Goal: Transaction & Acquisition: Purchase product/service

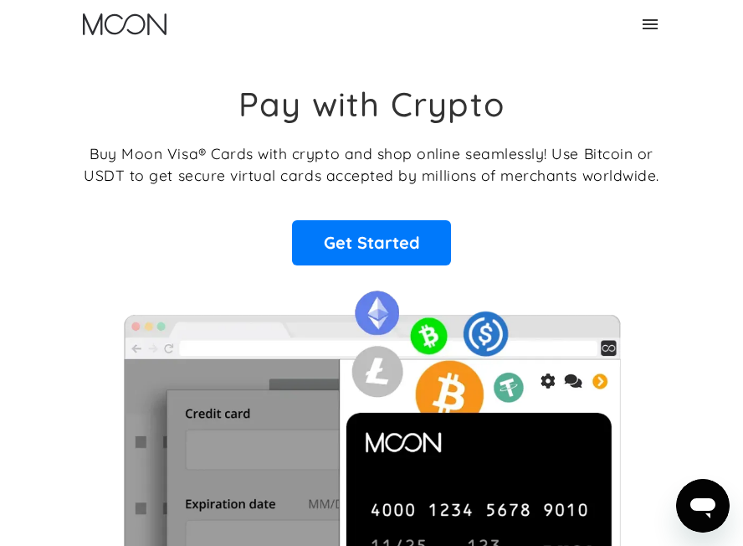
click at [650, 33] on icon at bounding box center [650, 24] width 20 height 20
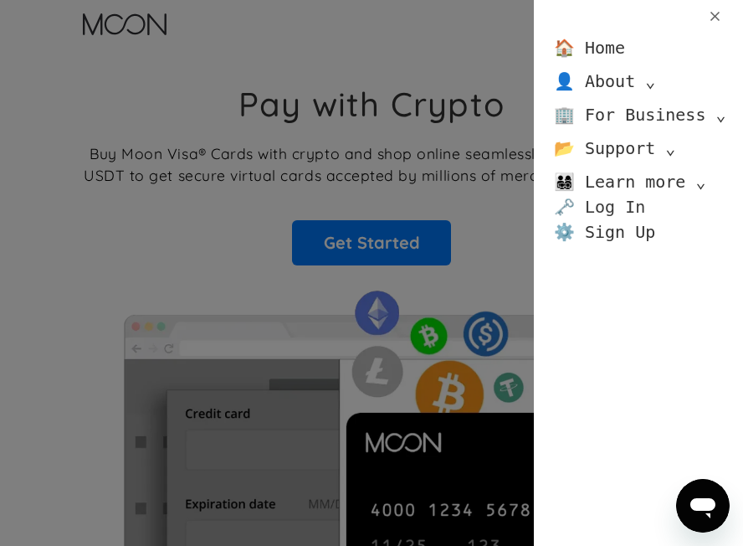
click at [604, 211] on link "🗝️ Log In" at bounding box center [599, 206] width 91 height 25
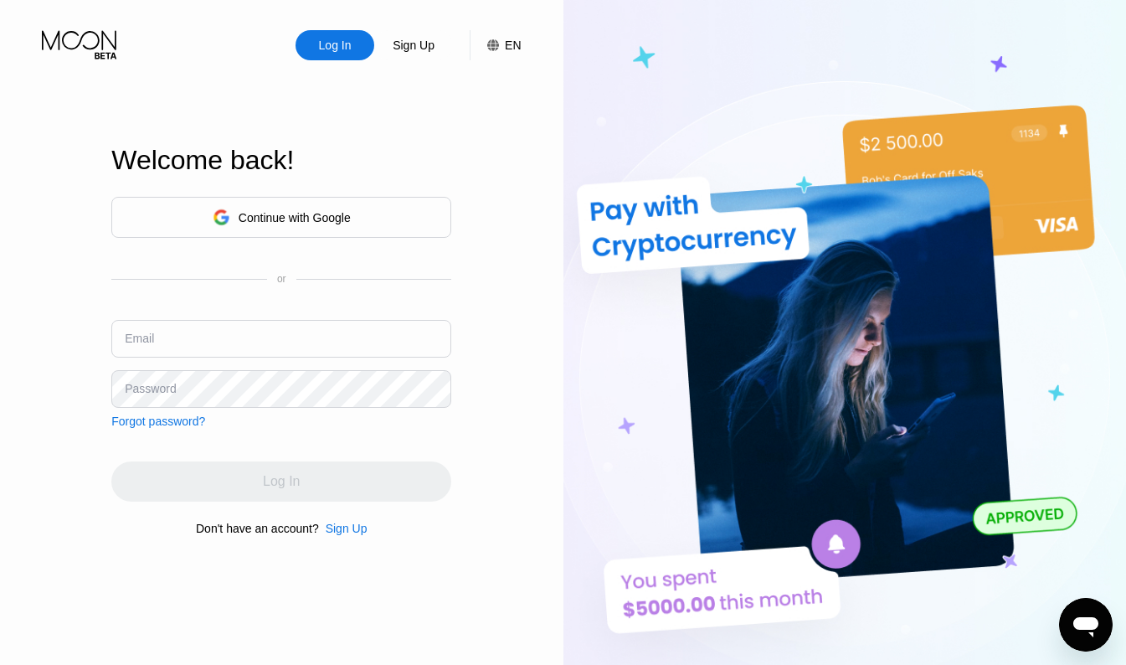
click at [340, 223] on div "Continue with Google" at bounding box center [295, 217] width 112 height 13
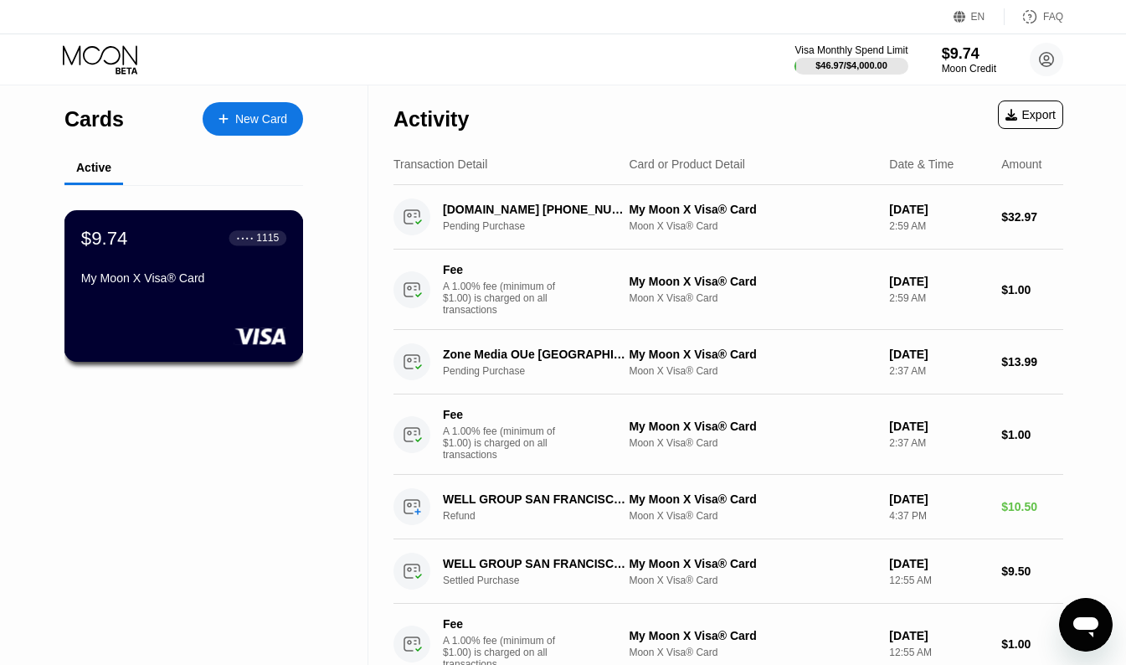
click at [228, 256] on div "$9.74 ● ● ● ● 1115 My Moon X Visa® Card" at bounding box center [183, 259] width 205 height 64
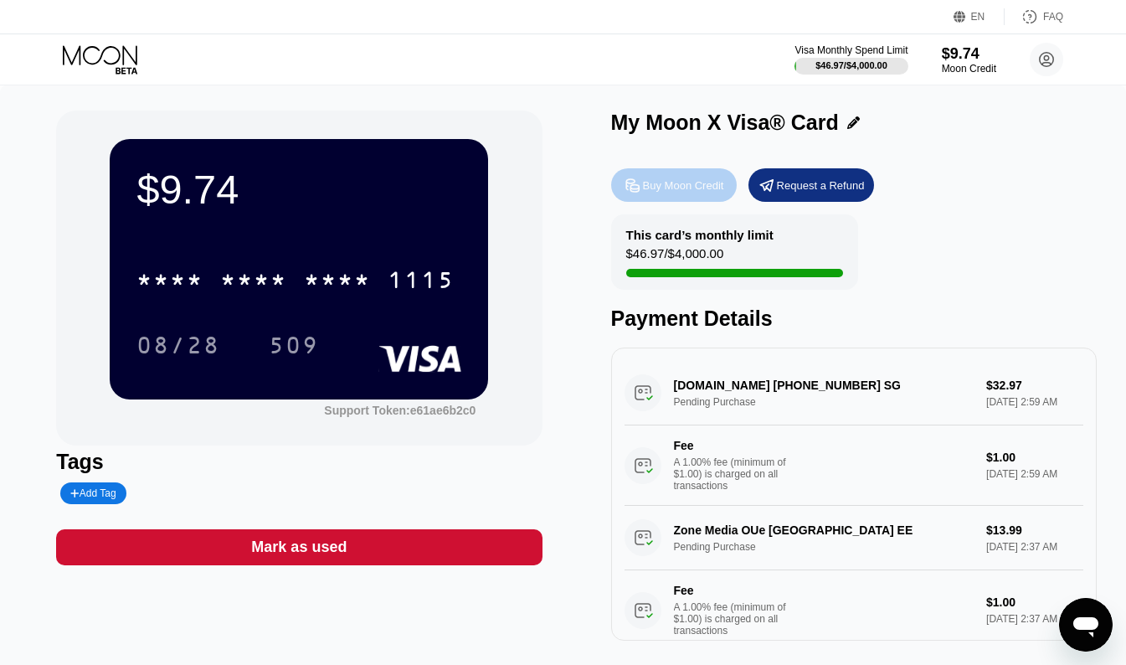
click at [676, 188] on div "Buy Moon Credit" at bounding box center [683, 185] width 81 height 14
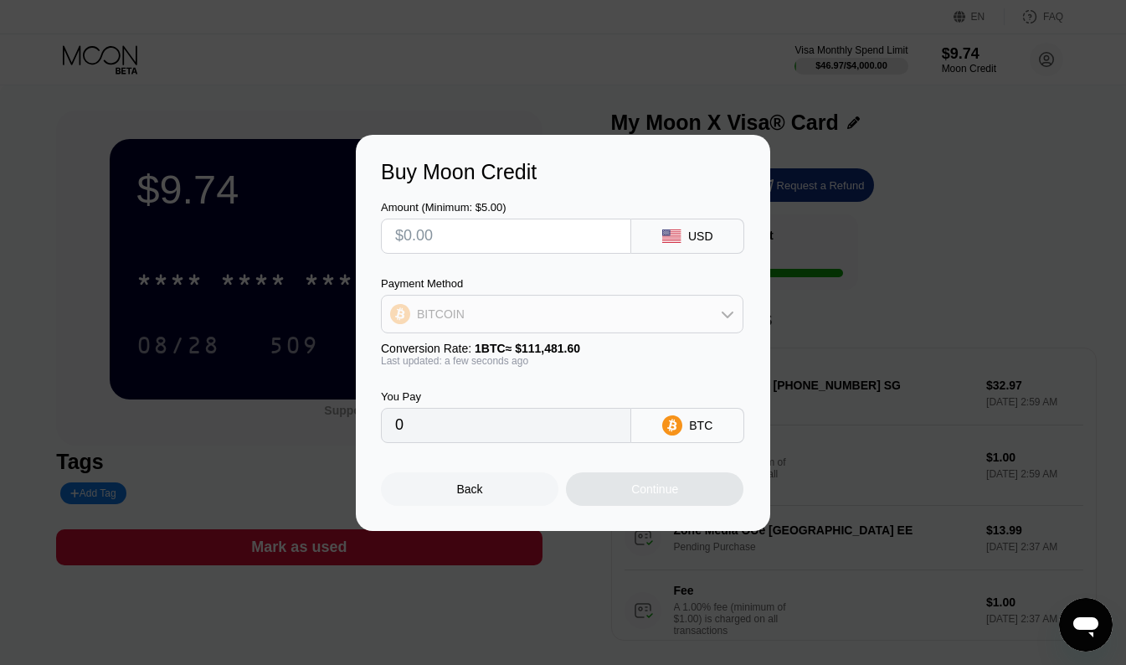
drag, startPoint x: 645, startPoint y: 321, endPoint x: 624, endPoint y: 330, distance: 22.5
click at [645, 321] on div "BITCOIN" at bounding box center [562, 313] width 361 height 33
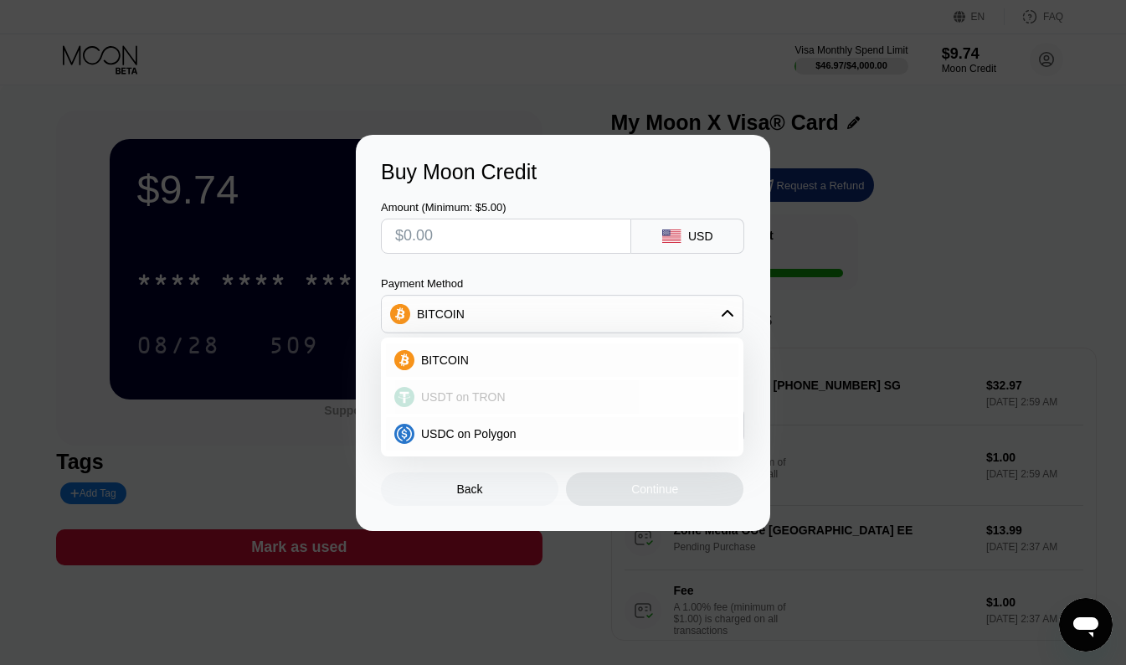
click at [471, 398] on span "USDT on TRON" at bounding box center [463, 396] width 85 height 13
drag, startPoint x: 471, startPoint y: 398, endPoint x: 470, endPoint y: 376, distance: 21.8
click at [471, 398] on div "You Pay" at bounding box center [506, 396] width 250 height 13
type input "0.00"
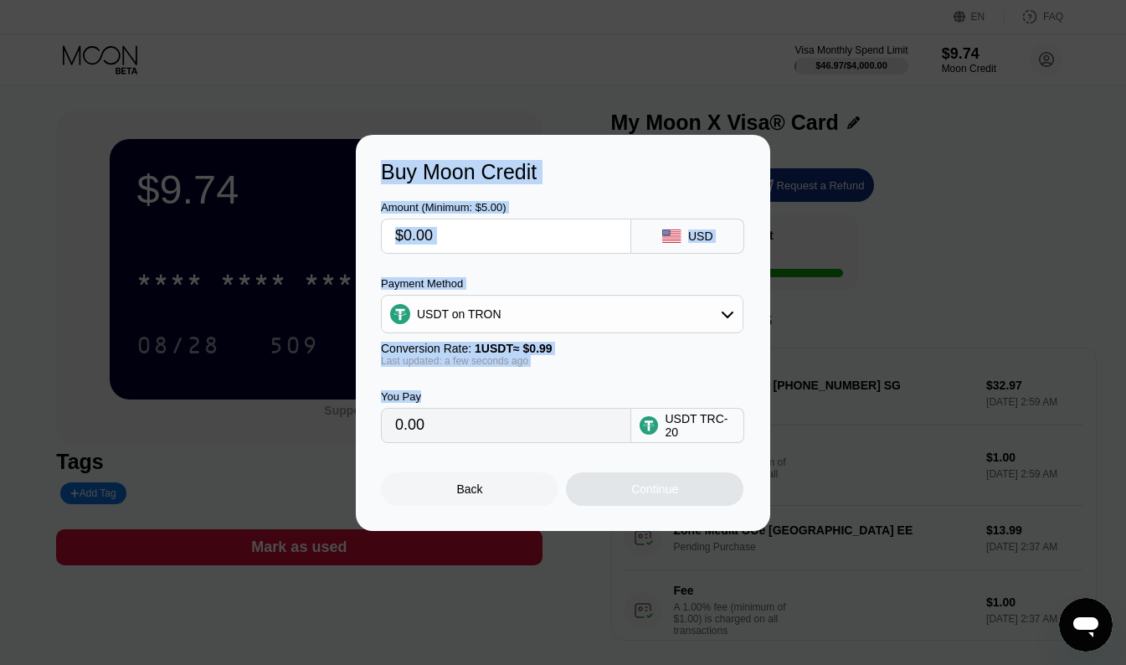
drag, startPoint x: 470, startPoint y: 376, endPoint x: 434, endPoint y: 244, distance: 136.0
click at [434, 244] on input "text" at bounding box center [506, 235] width 222 height 33
click at [446, 237] on input "text" at bounding box center [506, 235] width 222 height 33
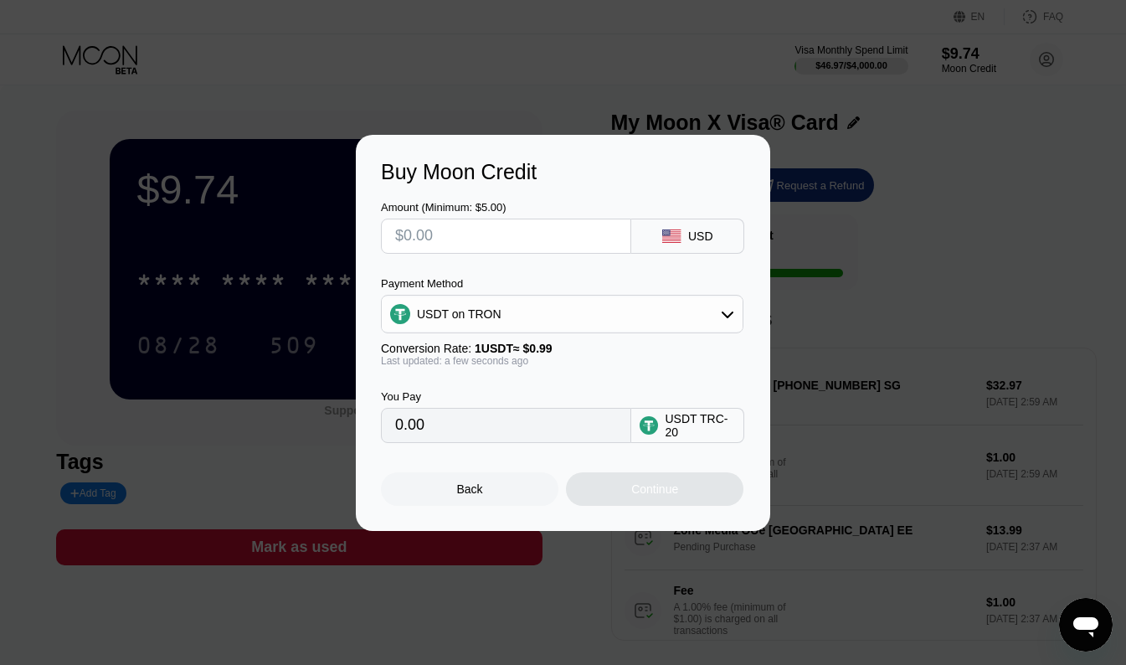
click at [446, 237] on input "text" at bounding box center [506, 235] width 222 height 33
type input "$5"
type input "5.05"
type input "$50"
type input "50.51"
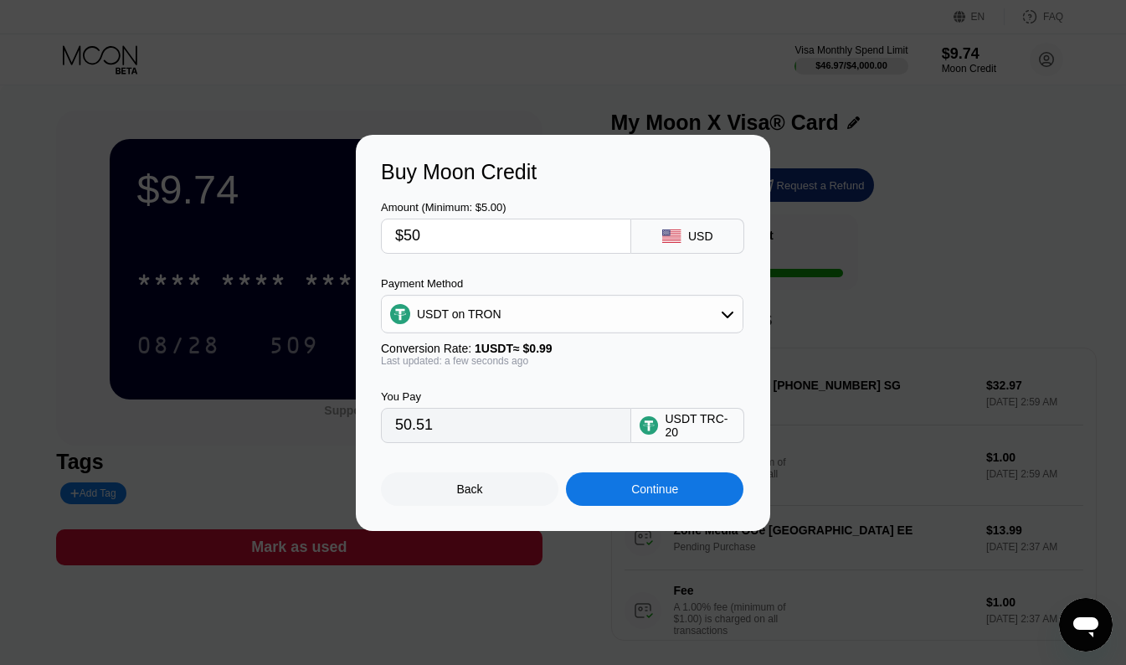
type input "$50"
click at [641, 495] on div "Continue" at bounding box center [654, 488] width 47 height 13
click at [641, 495] on div at bounding box center [569, 332] width 1138 height 665
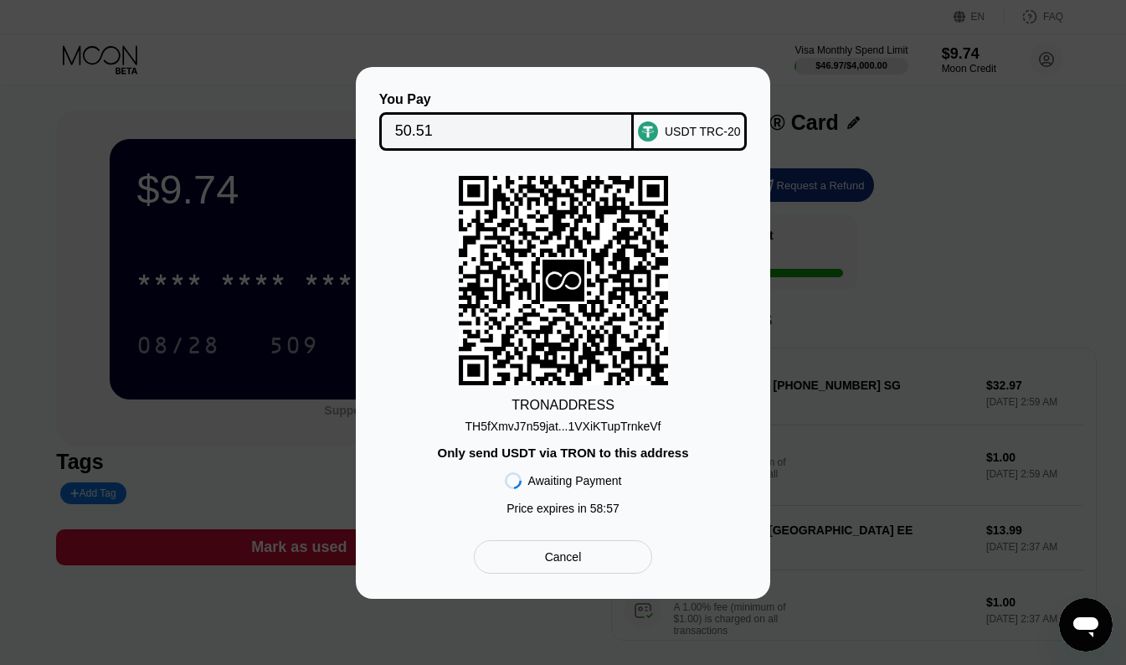
drag, startPoint x: 641, startPoint y: 495, endPoint x: 556, endPoint y: 426, distance: 109.6
click at [556, 426] on div "TH5fXmvJ7n59jat...1VXiKTupTrnkeVf" at bounding box center [563, 425] width 196 height 13
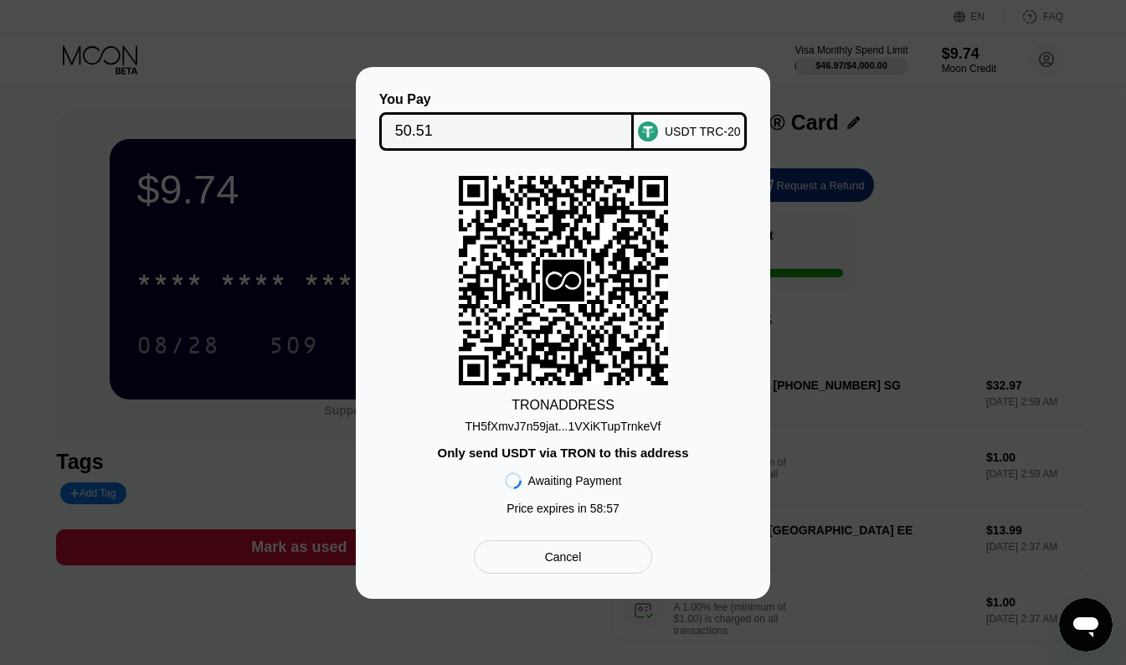
click at [556, 426] on div "TH5fXmvJ7n59jat...1VXiKTupTrnkeVf" at bounding box center [563, 425] width 196 height 13
copy div "TH5fXmvJ7n59jat...1VXiKTupTrnkeVf"
click at [459, 660] on div at bounding box center [569, 332] width 1138 height 665
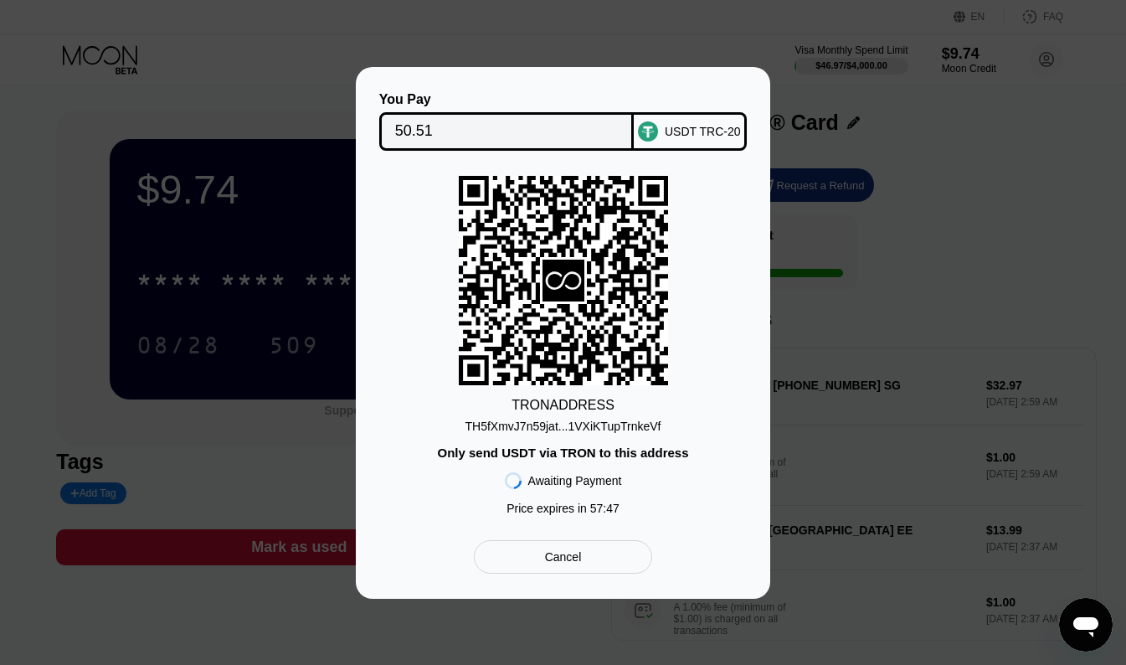
click at [459, 660] on div at bounding box center [569, 332] width 1138 height 665
click at [689, 589] on div "You Pay 50.51 USDT TRC-20 TRON ADDRESS TH5fXmvJ7n59jat...1VXiKTupTrnkeVf Only s…" at bounding box center [563, 333] width 414 height 532
click at [583, 467] on div "Awaiting Payment Price expires in 57 : 25" at bounding box center [563, 492] width 117 height 64
click at [593, 457] on div "Only send USDT via TRON to this address" at bounding box center [562, 452] width 251 height 14
click at [619, 437] on div "TRON ADDRESS TH5fXmvJ7n59jat...1VXiKTupTrnkeVf Only send USDT via TRON to this …" at bounding box center [563, 349] width 364 height 347
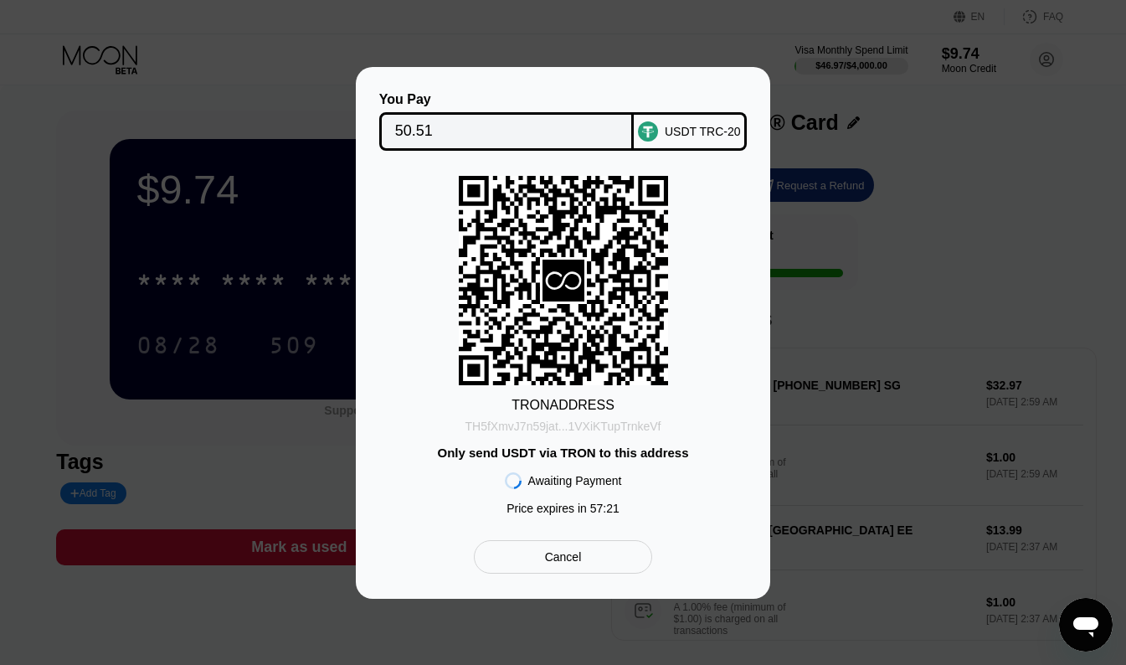
click at [620, 425] on div "TH5fXmvJ7n59jat...1VXiKTupTrnkeVf" at bounding box center [563, 425] width 196 height 13
click at [595, 422] on div "TH5fXmvJ7n59jat...1VXiKTupTrnkeVf" at bounding box center [563, 425] width 196 height 13
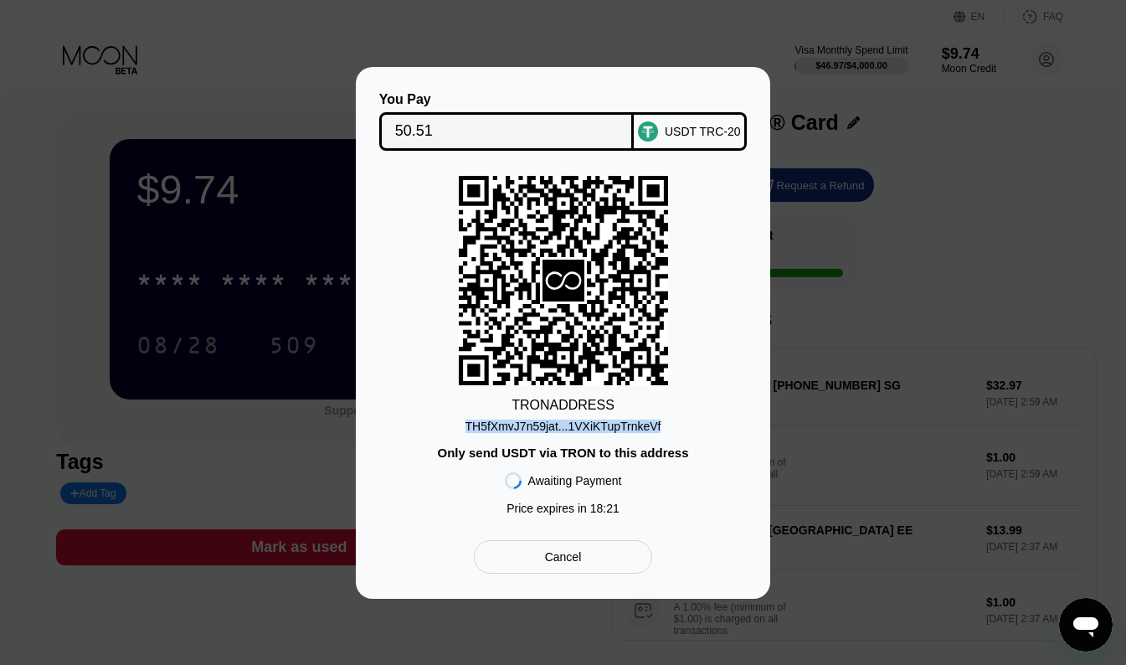
click at [403, 292] on div "TRON ADDRESS TH5fXmvJ7n59jat...1VXiKTupTrnkeVf Only send USDT via TRON to this …" at bounding box center [563, 349] width 364 height 347
click at [700, 381] on div "TRON ADDRESS TH5fXmvJ7n59jat...1VXiKTupTrnkeVf Only send USDT via TRON to this …" at bounding box center [563, 349] width 364 height 347
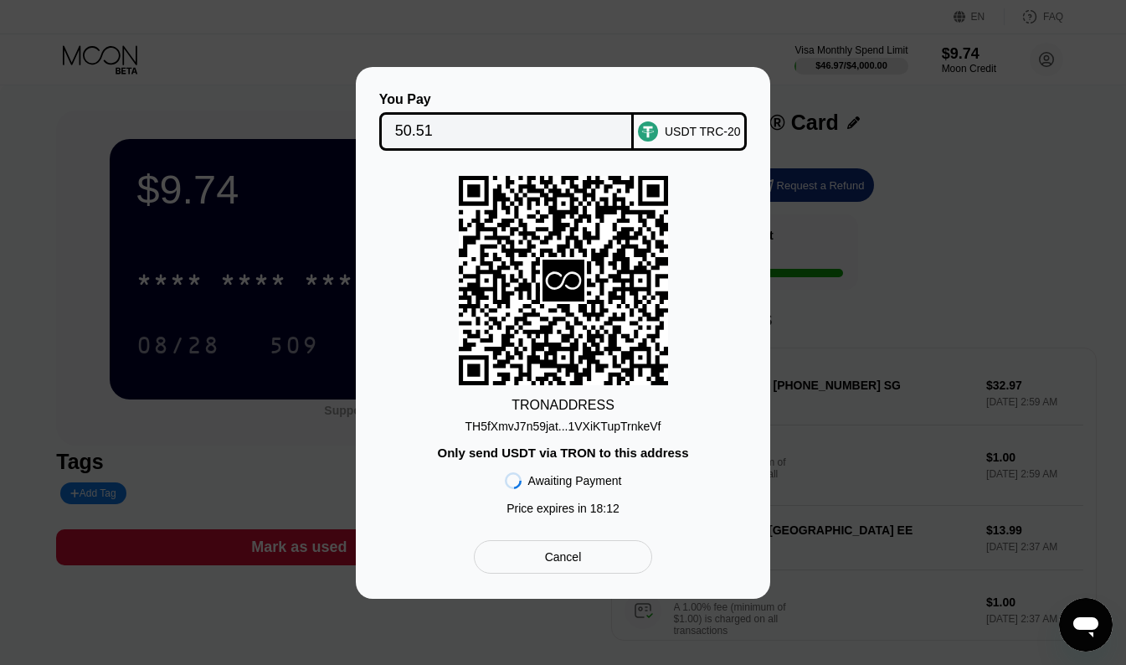
click at [700, 381] on div "TRON ADDRESS TH5fXmvJ7n59jat...1VXiKTupTrnkeVf Only send USDT via TRON to this …" at bounding box center [563, 349] width 364 height 347
drag, startPoint x: 700, startPoint y: 381, endPoint x: 609, endPoint y: 398, distance: 92.9
click at [609, 398] on div "TRON ADDRESS" at bounding box center [562, 405] width 103 height 15
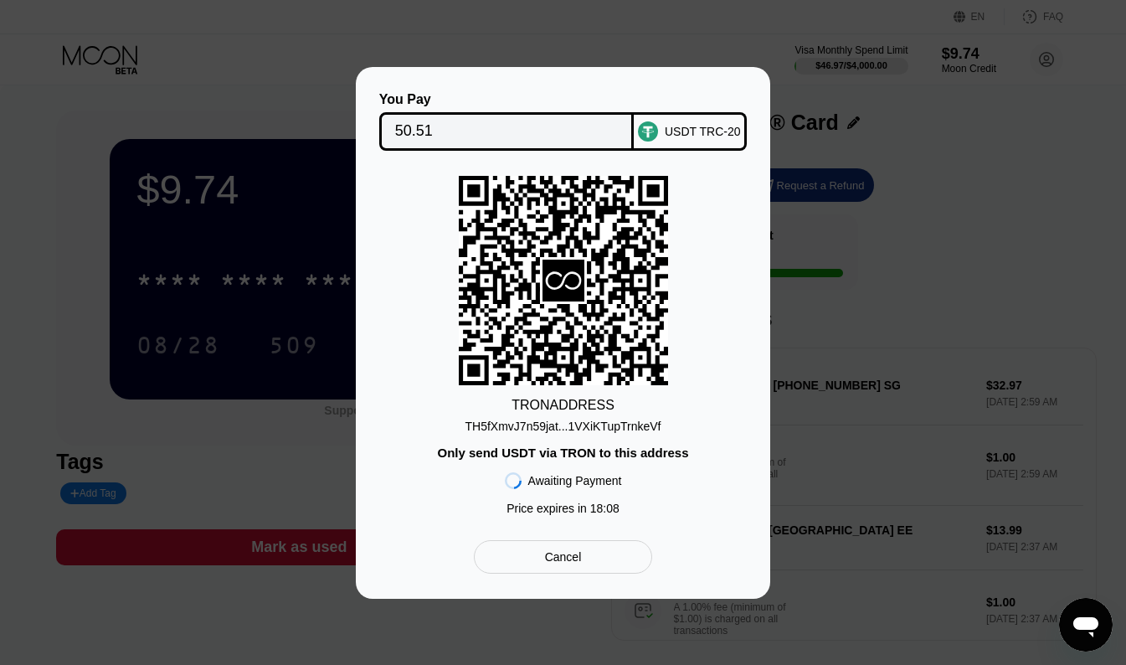
click at [609, 398] on div "TRON ADDRESS" at bounding box center [562, 405] width 103 height 15
click at [603, 400] on div "TRON ADDRESS" at bounding box center [562, 405] width 103 height 15
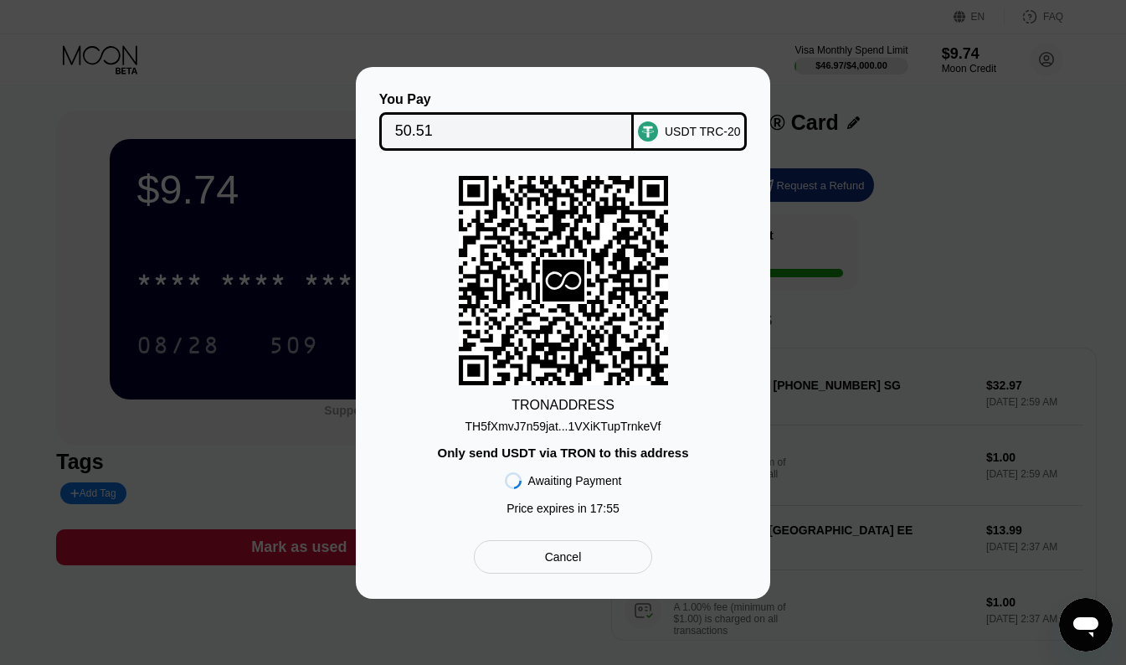
drag, startPoint x: 603, startPoint y: 400, endPoint x: 481, endPoint y: 403, distance: 121.4
click at [481, 403] on div "TRON ADDRESS TH5fXmvJ7n59jat...1VXiKTupTrnkeVf Only send USDT via TRON to this …" at bounding box center [563, 349] width 364 height 347
click at [504, 389] on div "TRON ADDRESS TH5fXmvJ7n59jat...1VXiKTupTrnkeVf Only send USDT via TRON to this …" at bounding box center [563, 349] width 364 height 347
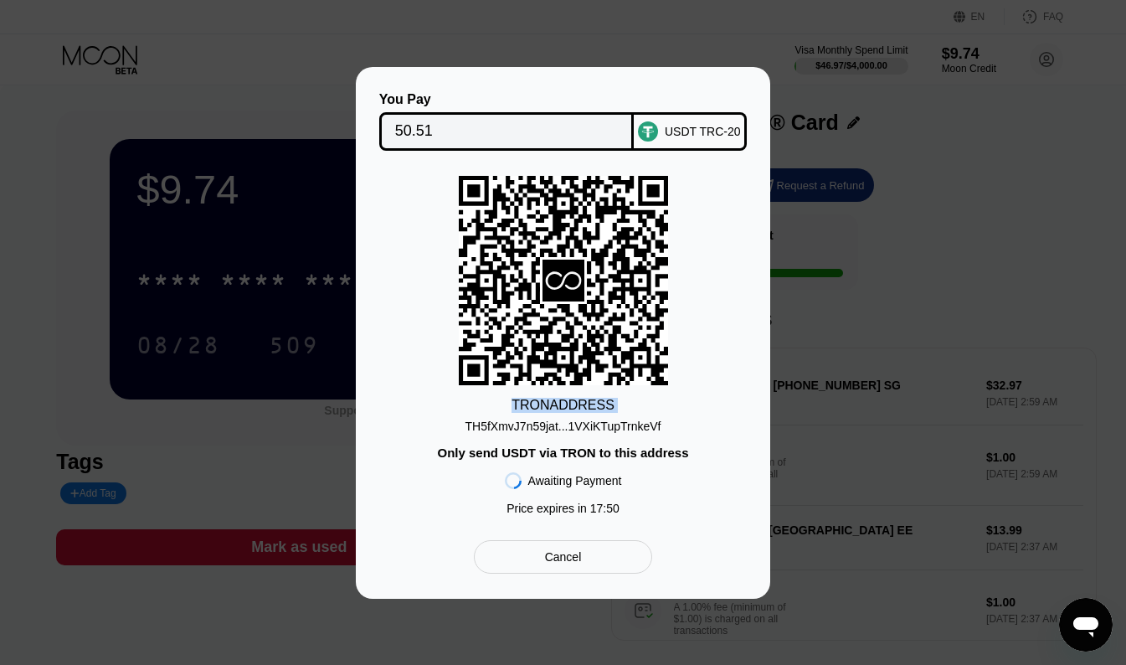
click at [486, 389] on div "TRON ADDRESS TH5fXmvJ7n59jat...1VXiKTupTrnkeVf Only send USDT via TRON to this …" at bounding box center [563, 349] width 364 height 347
click at [537, 298] on icon at bounding box center [563, 279] width 209 height 205
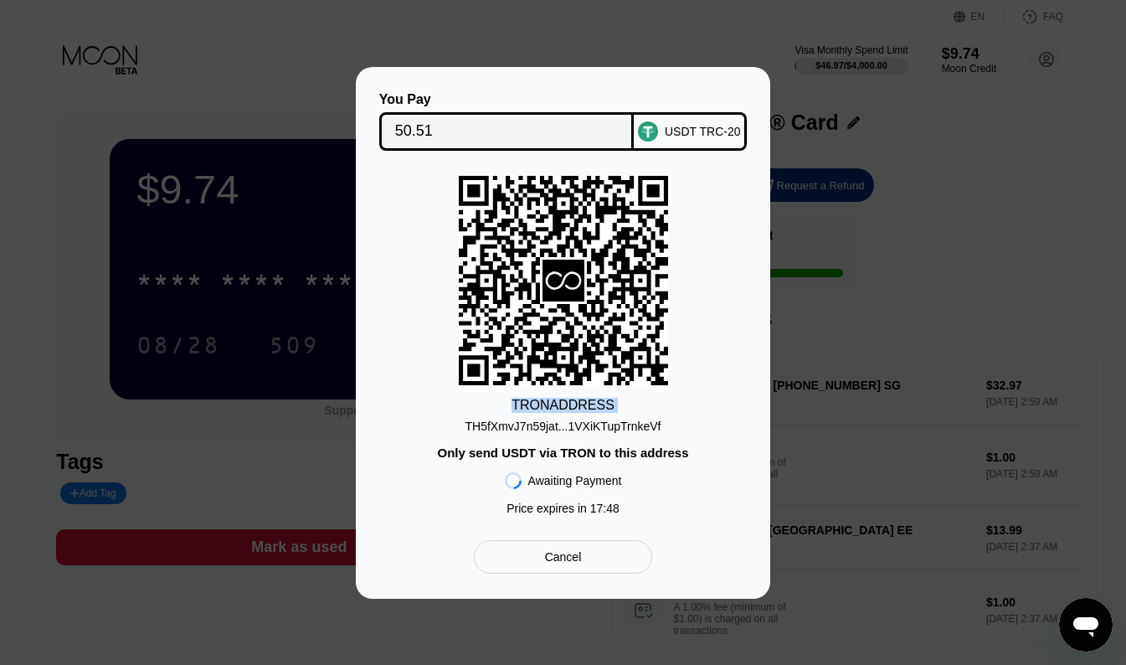
click at [537, 298] on icon at bounding box center [563, 279] width 209 height 205
drag, startPoint x: 537, startPoint y: 298, endPoint x: 544, endPoint y: 414, distance: 115.8
click at [544, 414] on div "TH5fXmvJ7n59jat...1VXiKTupTrnkeVf" at bounding box center [563, 423] width 196 height 20
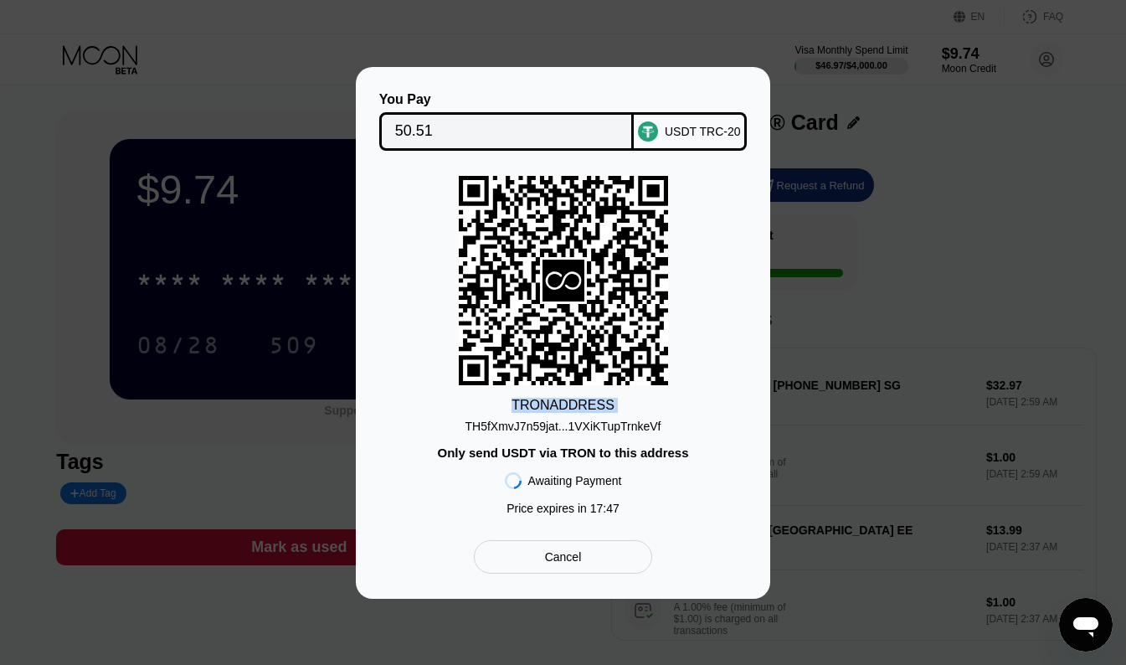
click at [544, 414] on div "TH5fXmvJ7n59jat...1VXiKTupTrnkeVf" at bounding box center [563, 423] width 196 height 20
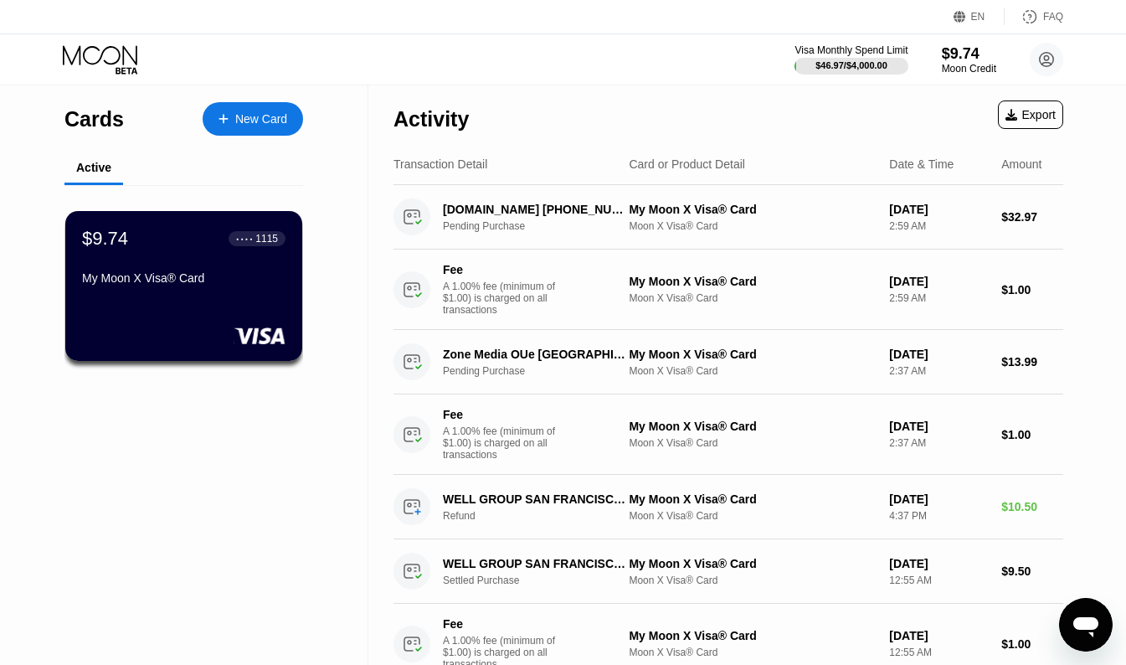
click at [121, 396] on div "$9.74 ● ● ● ● 1115 My Moon X Visa® Card" at bounding box center [184, 290] width 290 height 211
click at [146, 411] on div "$9.74 ● ● ● ● 1115 My Moon X Visa® Card" at bounding box center [183, 299] width 239 height 228
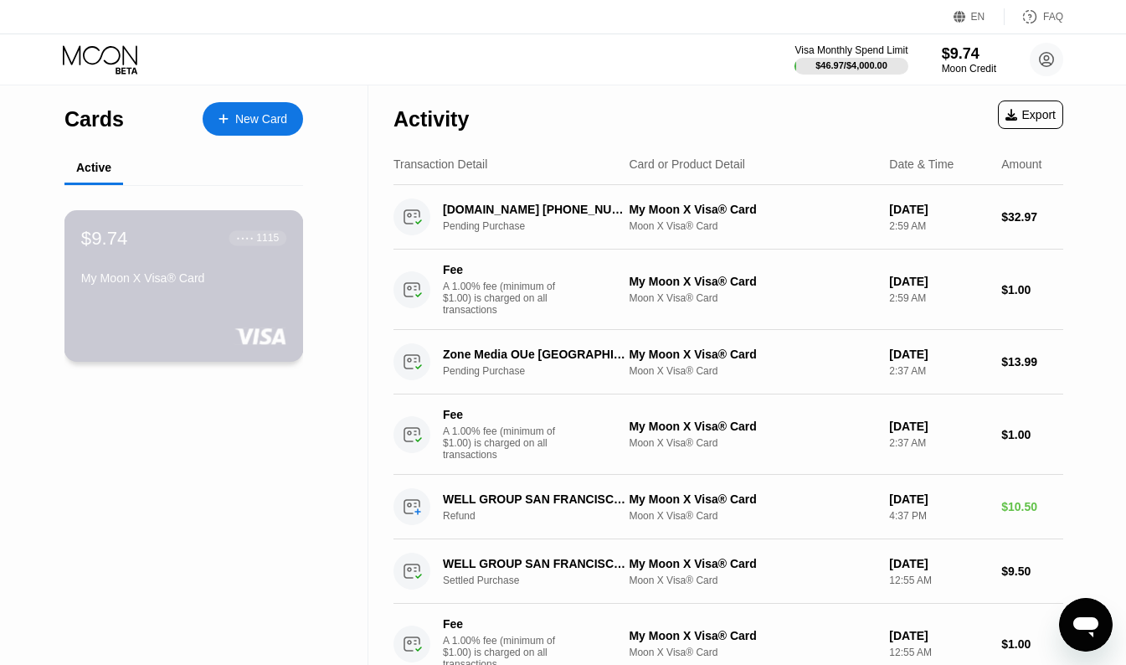
click at [179, 278] on div "My Moon X Visa® Card" at bounding box center [183, 277] width 205 height 13
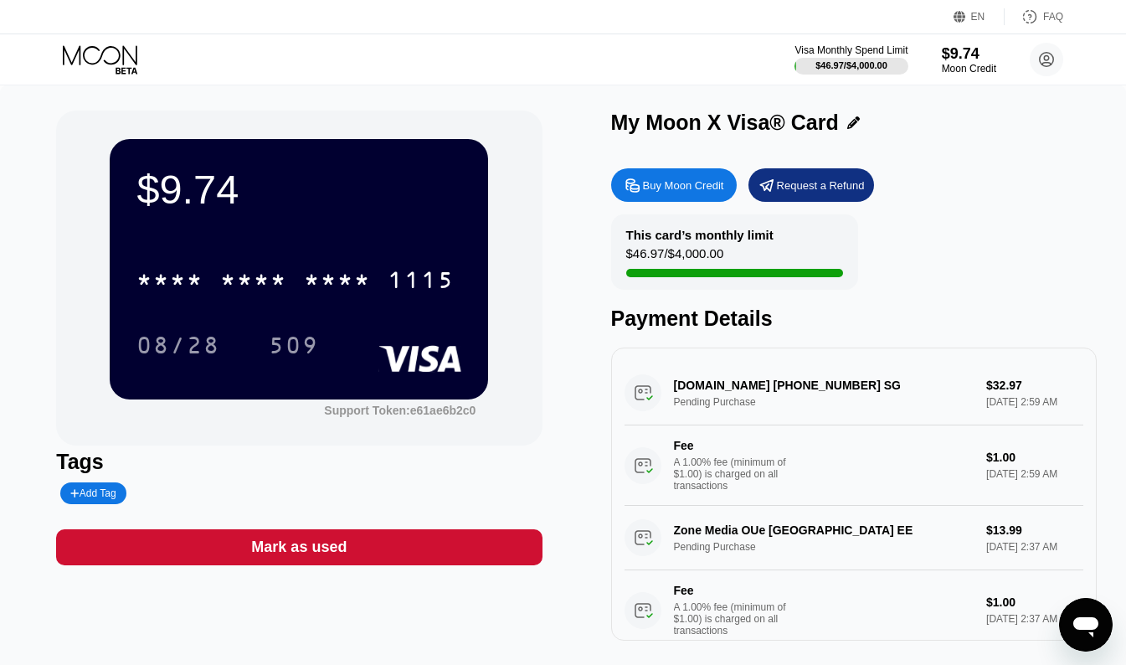
click at [76, 26] on div "EN Language Select an item Save FAQ" at bounding box center [563, 17] width 1126 height 34
drag, startPoint x: 76, startPoint y: 26, endPoint x: 78, endPoint y: 49, distance: 23.5
click at [78, 49] on icon at bounding box center [100, 54] width 75 height 19
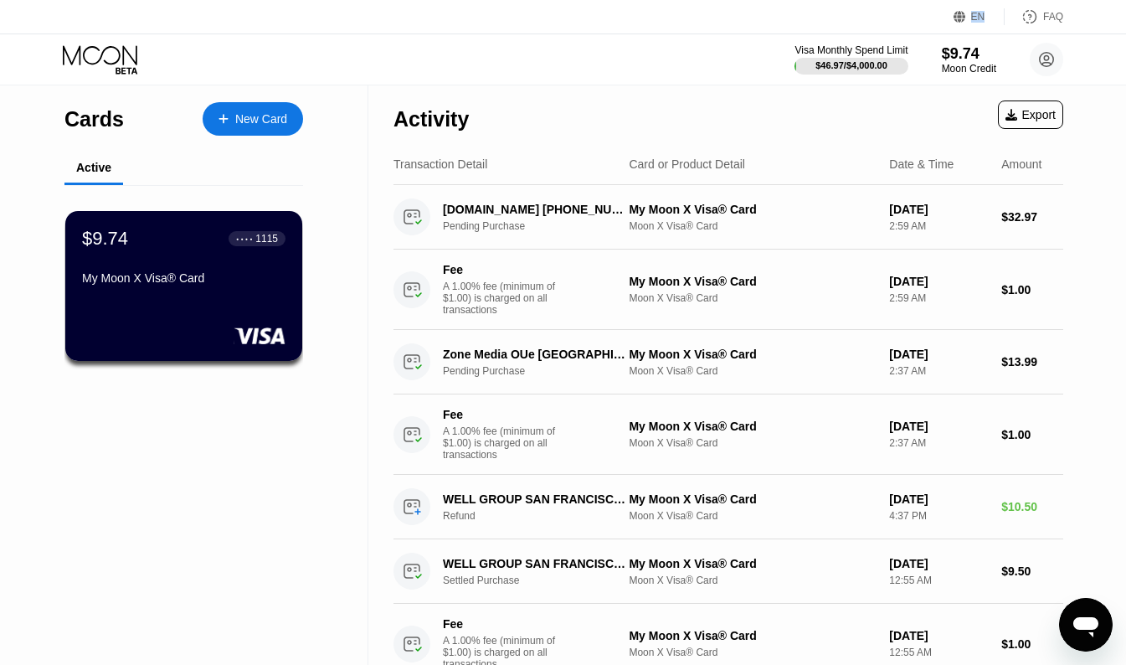
click at [103, 60] on icon at bounding box center [102, 59] width 78 height 29
drag, startPoint x: 103, startPoint y: 60, endPoint x: 92, endPoint y: 50, distance: 14.8
click at [92, 50] on icon at bounding box center [102, 59] width 78 height 29
click at [92, 49] on icon at bounding box center [102, 59] width 78 height 29
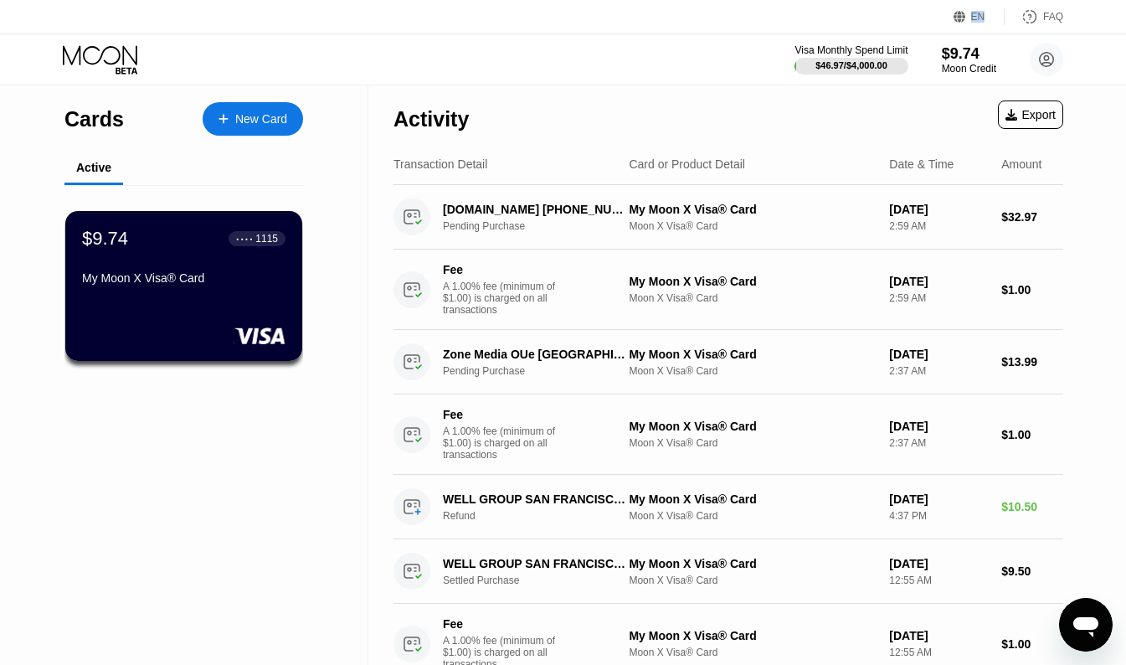
click at [92, 49] on icon at bounding box center [102, 59] width 78 height 29
drag, startPoint x: 92, startPoint y: 49, endPoint x: 93, endPoint y: 64, distance: 14.3
click at [93, 64] on icon at bounding box center [100, 54] width 75 height 19
click at [86, 59] on icon at bounding box center [102, 59] width 78 height 29
click at [702, 100] on div "Activity Export" at bounding box center [728, 114] width 670 height 59
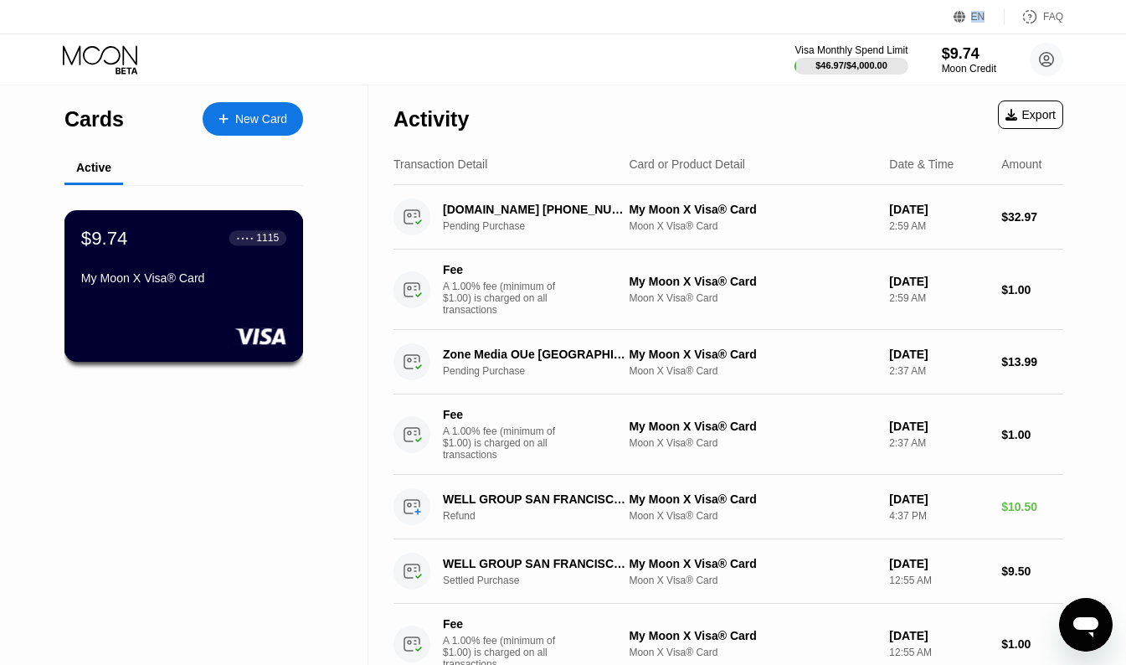
click at [162, 317] on div "$9.74 ● ● ● ● 1115 My Moon X Visa® Card" at bounding box center [183, 286] width 239 height 152
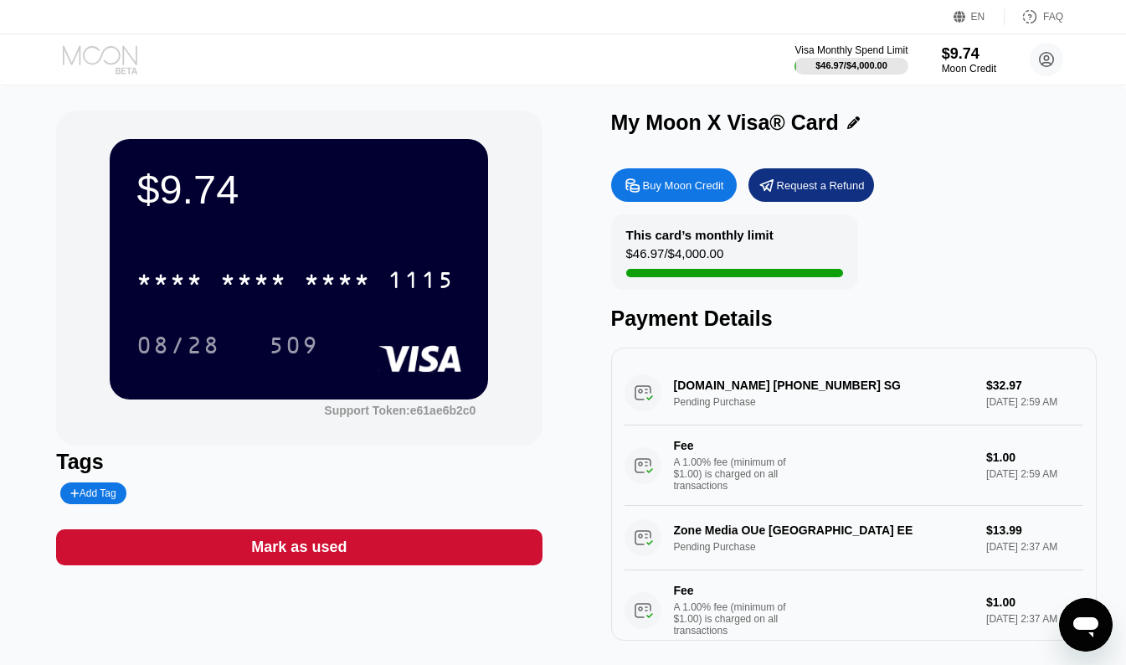
click at [88, 53] on icon at bounding box center [102, 59] width 78 height 29
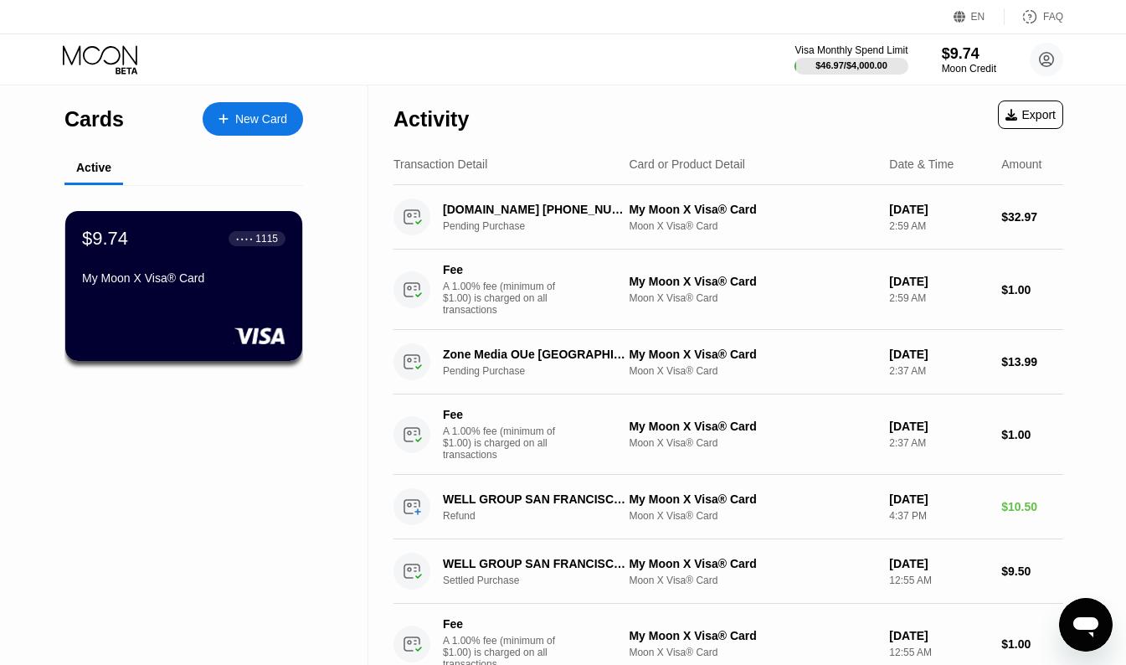
click at [88, 53] on icon at bounding box center [102, 59] width 78 height 29
click at [105, 64] on icon at bounding box center [102, 59] width 78 height 29
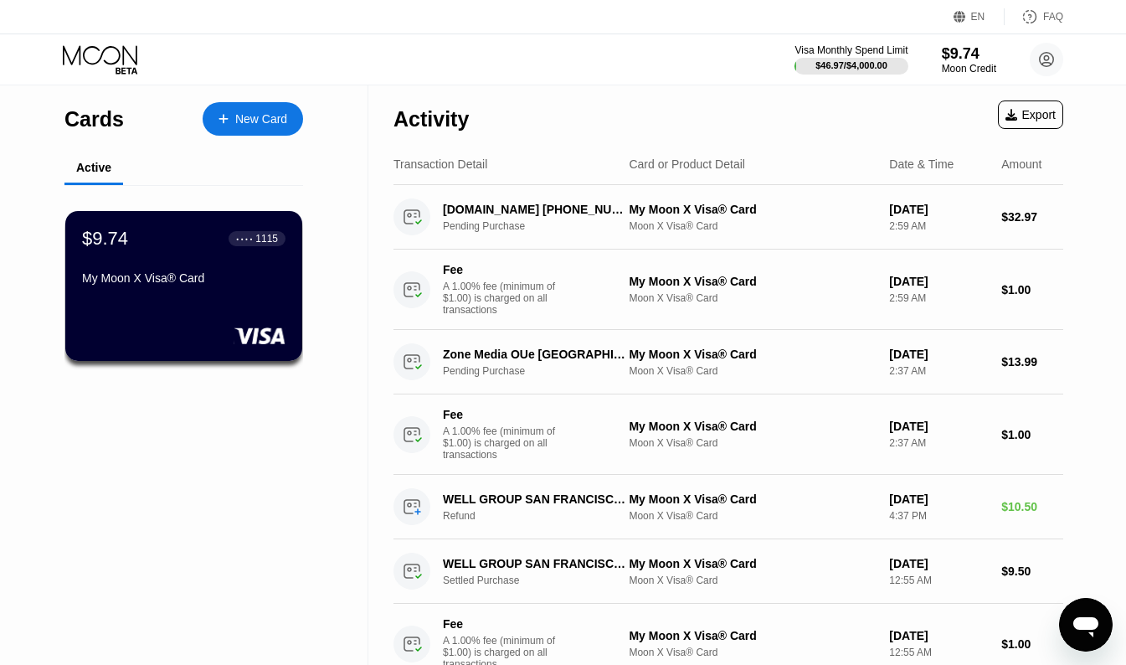
click at [108, 58] on icon at bounding box center [102, 59] width 78 height 29
click at [71, 56] on icon at bounding box center [102, 59] width 78 height 29
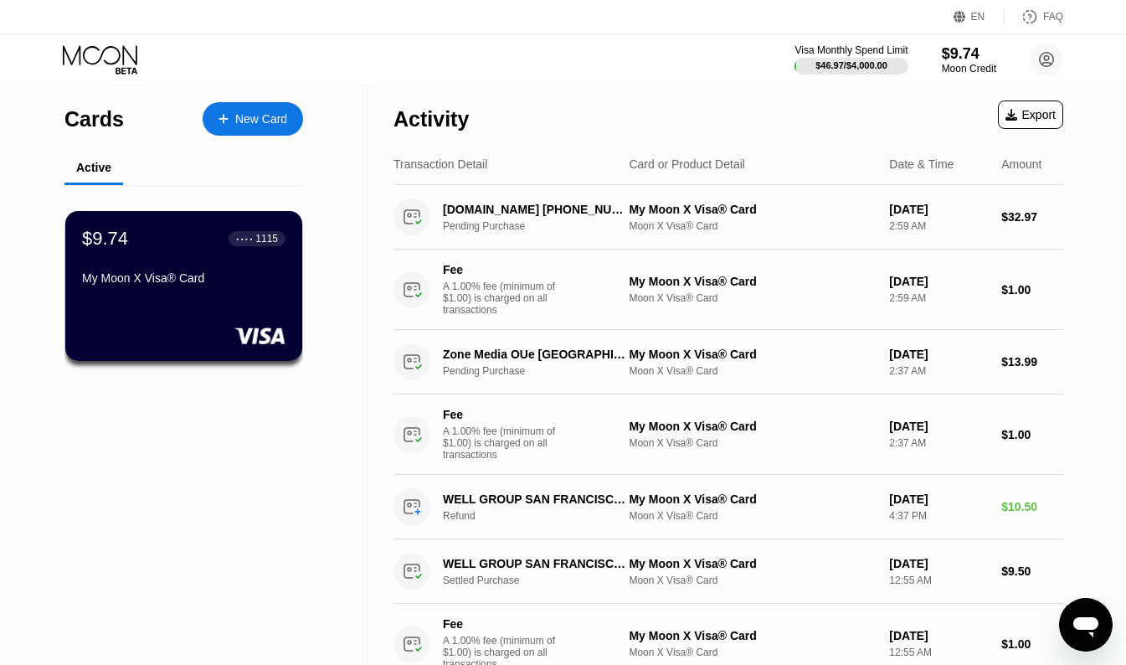
click at [71, 56] on icon at bounding box center [102, 59] width 78 height 29
click at [119, 74] on div "Visa Monthly Spend Limit $46.97 / $4,000.00 $9.74 Moon Credit Mandy Stitches [E…" at bounding box center [563, 59] width 1126 height 50
click at [96, 51] on icon at bounding box center [102, 59] width 78 height 29
click at [149, 285] on div "My Moon X Visa® Card" at bounding box center [183, 277] width 205 height 13
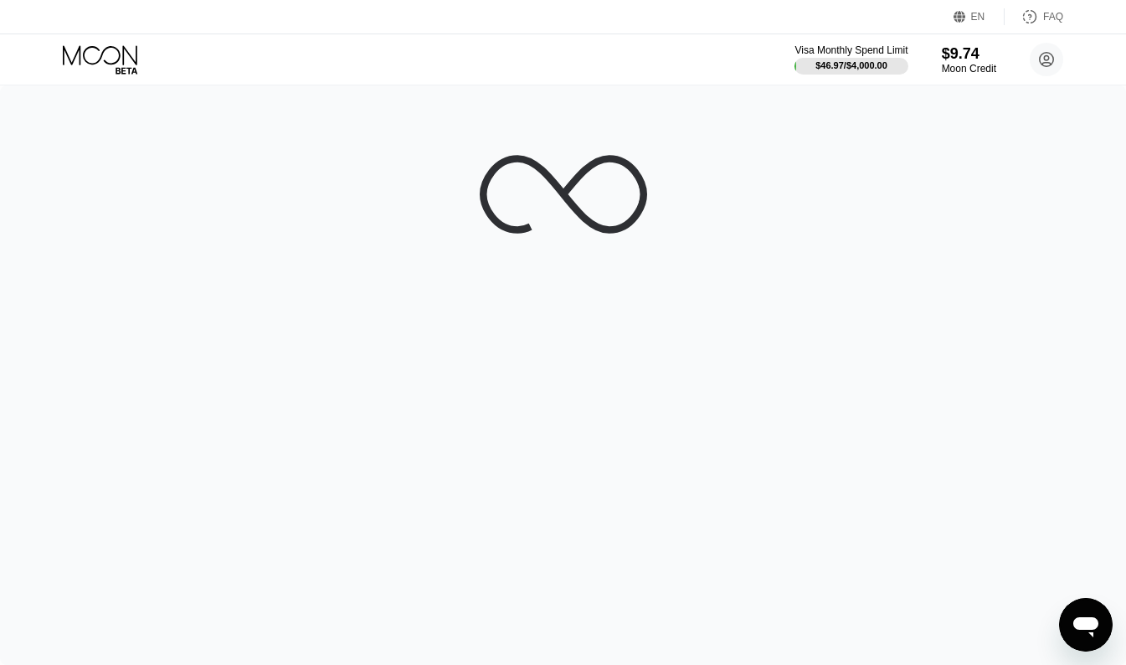
click at [149, 285] on div at bounding box center [563, 374] width 1126 height 579
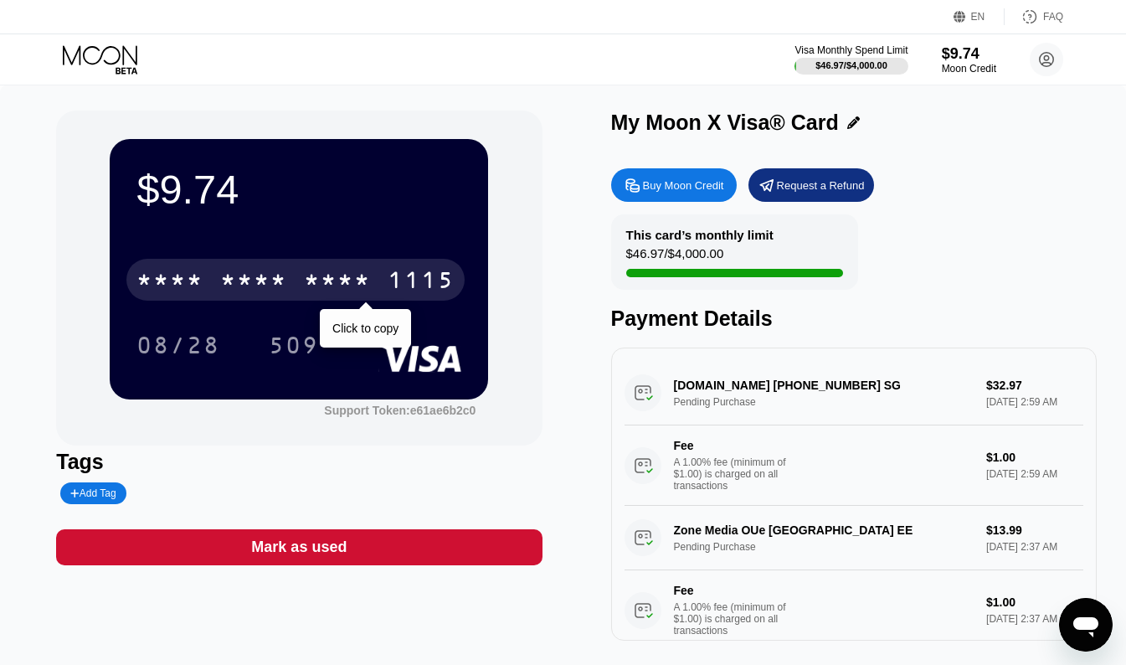
click at [152, 284] on div "* * * *" at bounding box center [169, 282] width 67 height 27
